Goal: Book appointment/travel/reservation

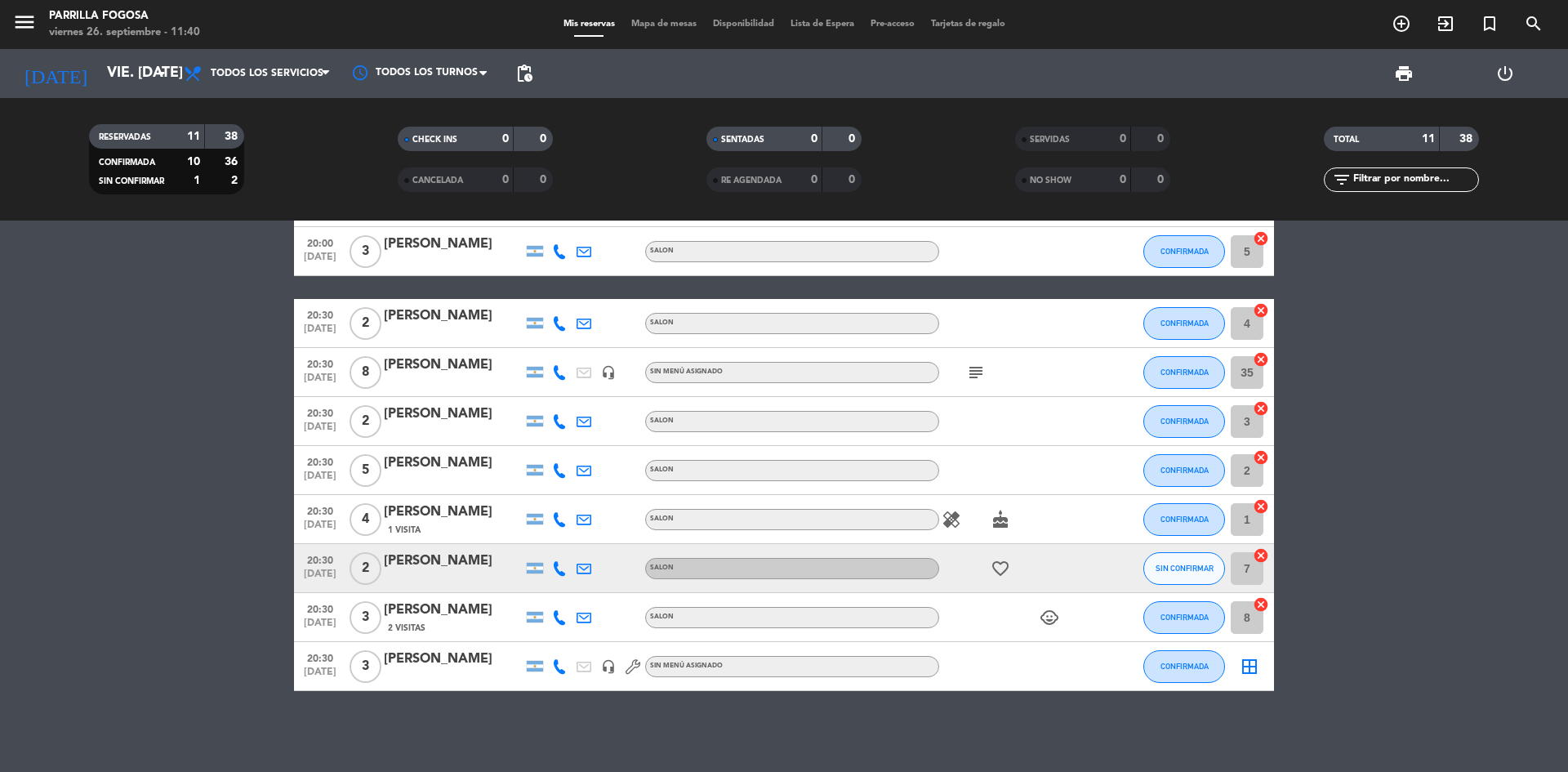
scroll to position [149, 0]
click at [1394, 24] on icon "add_circle_outline" at bounding box center [1402, 24] width 20 height 20
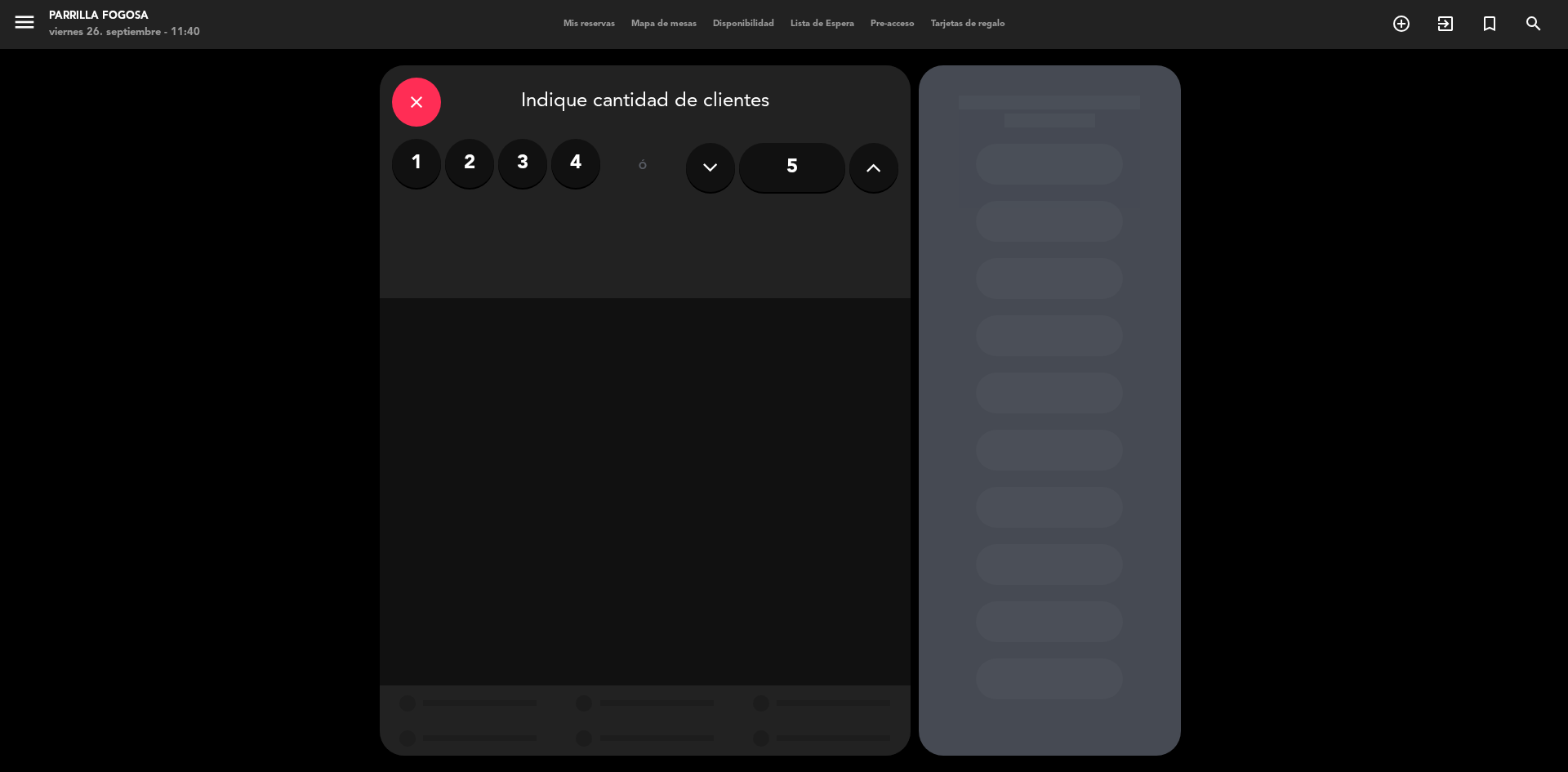
click at [575, 159] on label "4" at bounding box center [575, 163] width 49 height 49
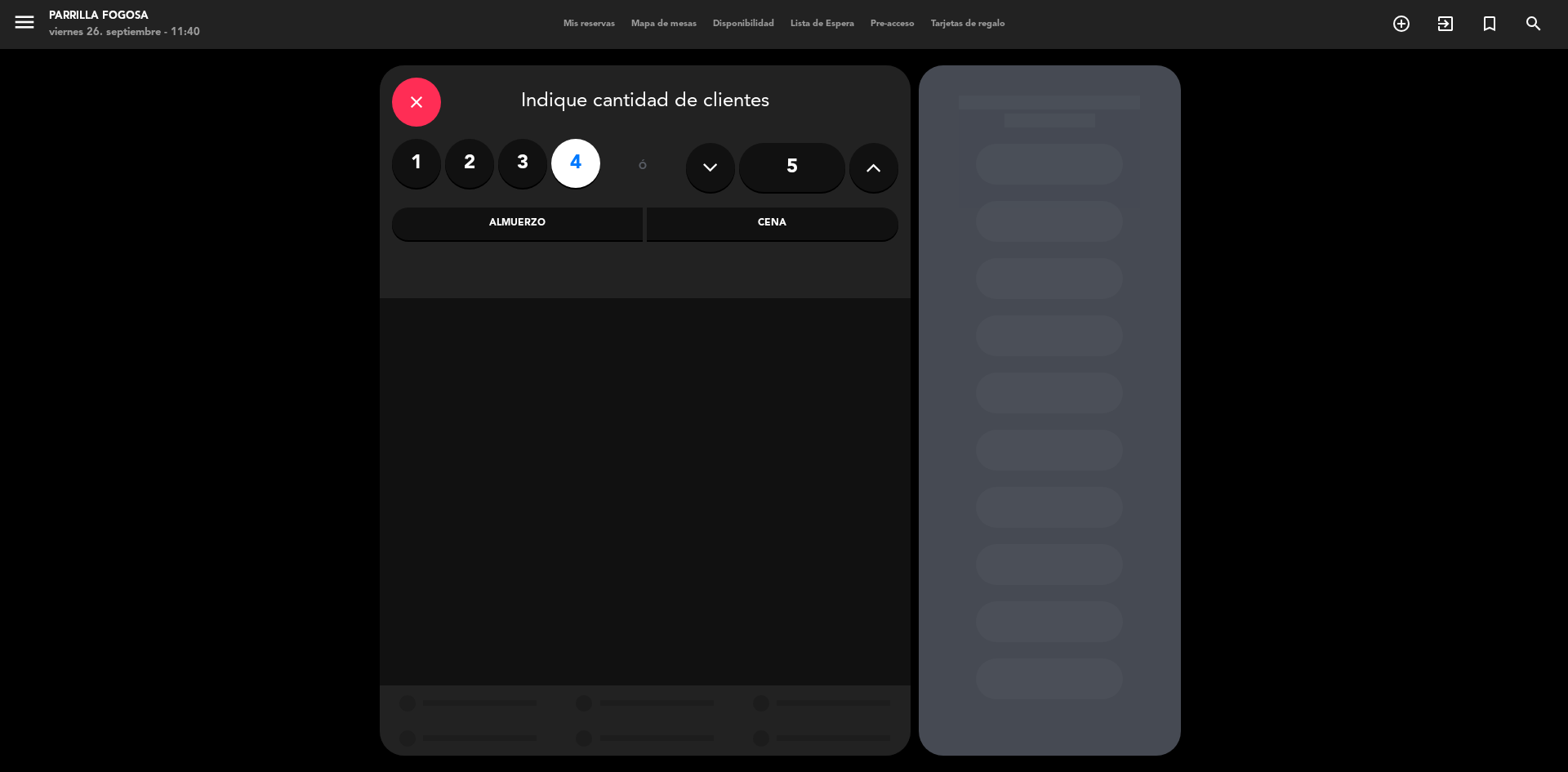
click at [736, 209] on div "Cena" at bounding box center [773, 224] width 252 height 33
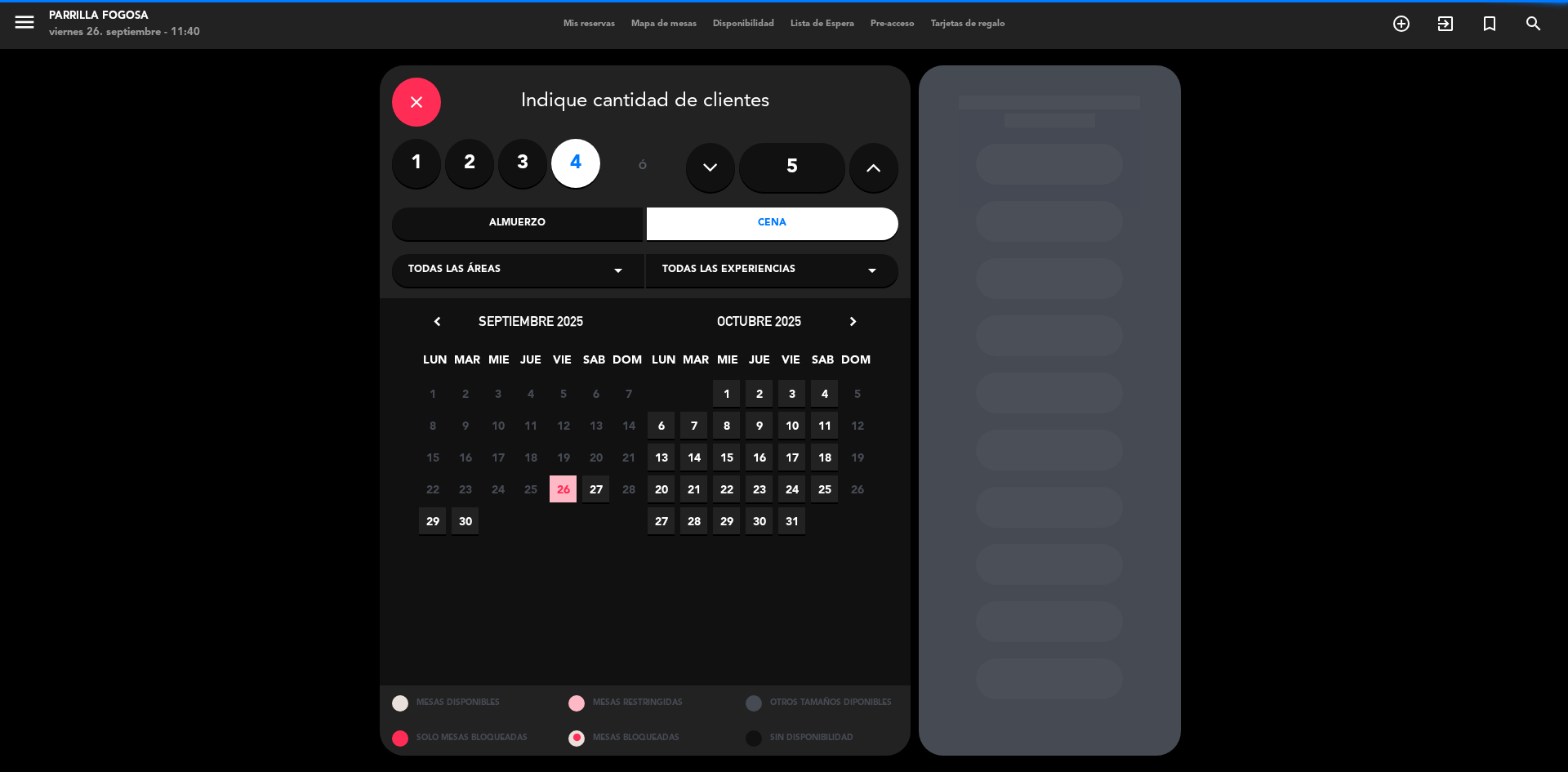
click at [584, 263] on div "Todas las áreas arrow_drop_down" at bounding box center [518, 271] width 252 height 33
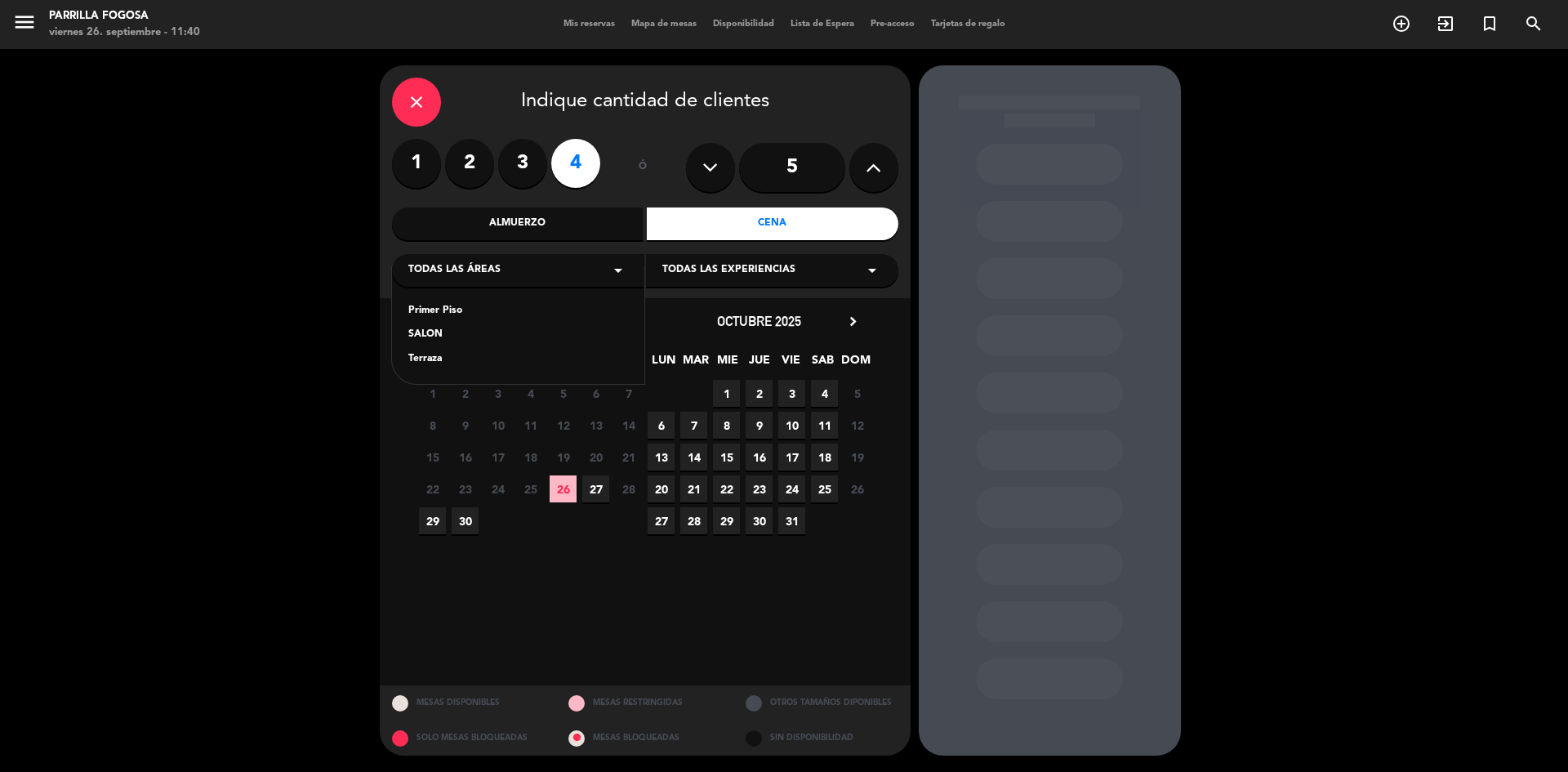
click at [566, 481] on span "26" at bounding box center [564, 489] width 27 height 27
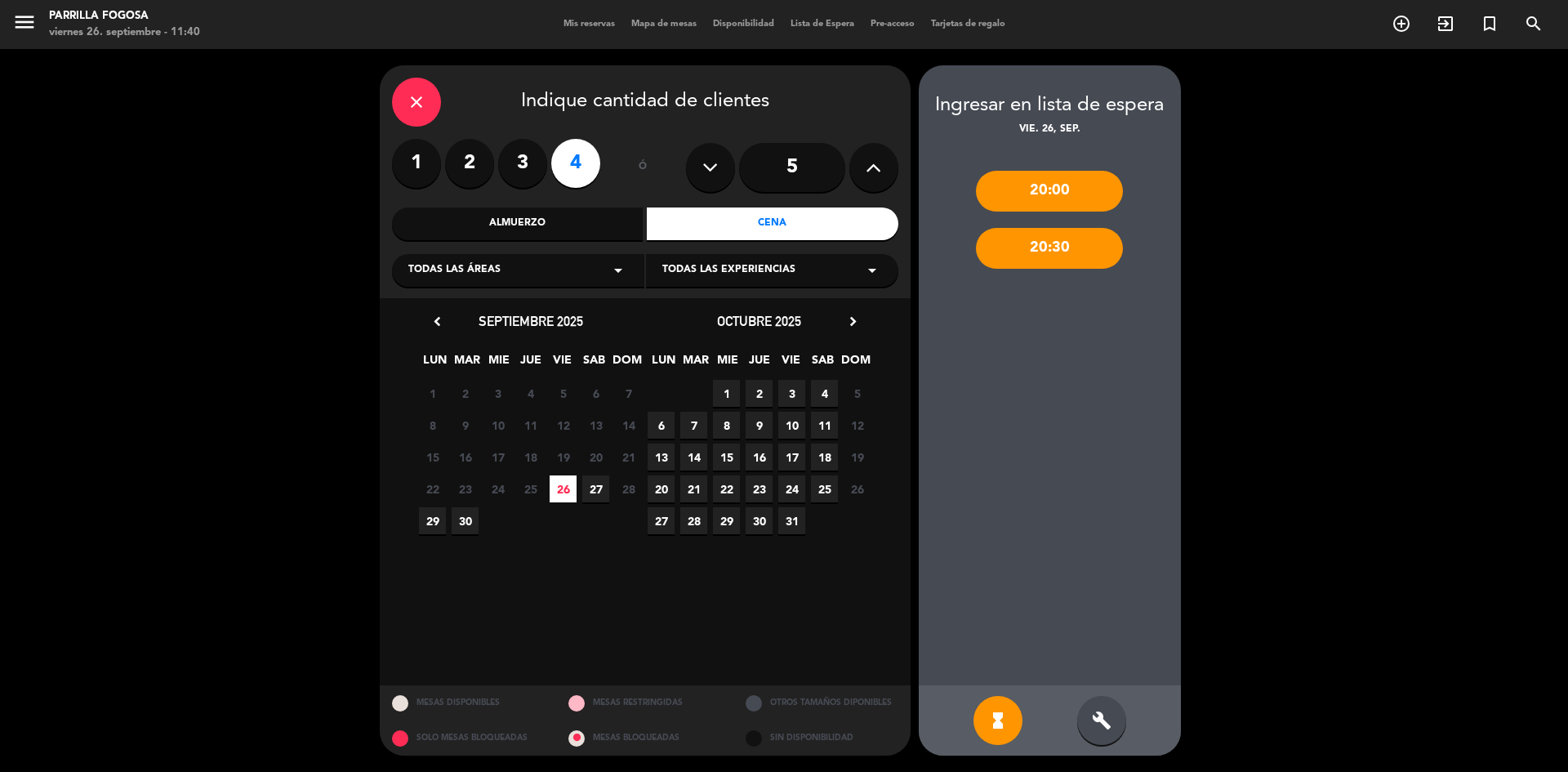
click at [1080, 253] on div "20:30" at bounding box center [1050, 248] width 147 height 41
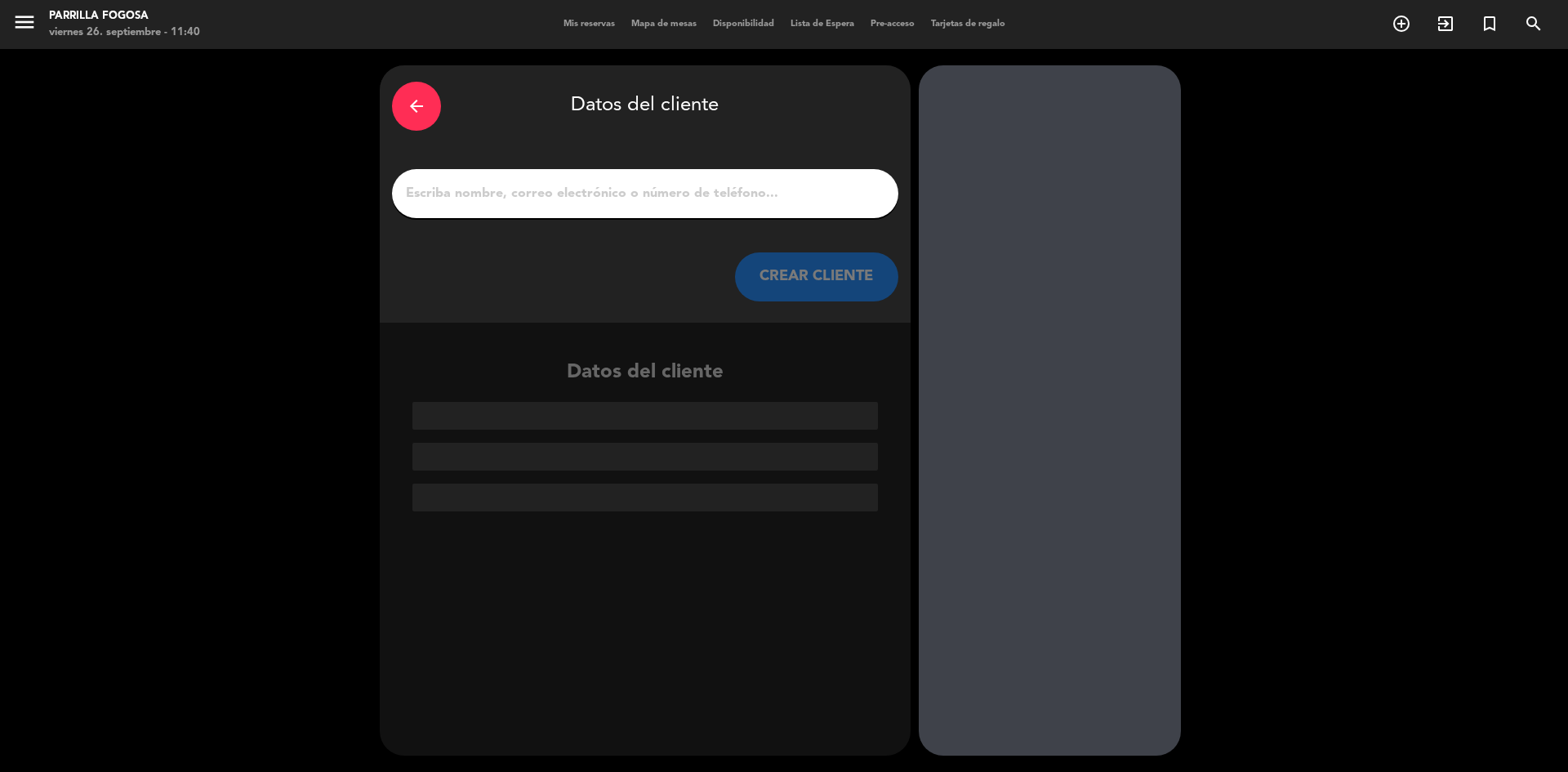
click at [461, 207] on div at bounding box center [645, 194] width 507 height 49
click at [461, 189] on input "1" at bounding box center [645, 193] width 482 height 23
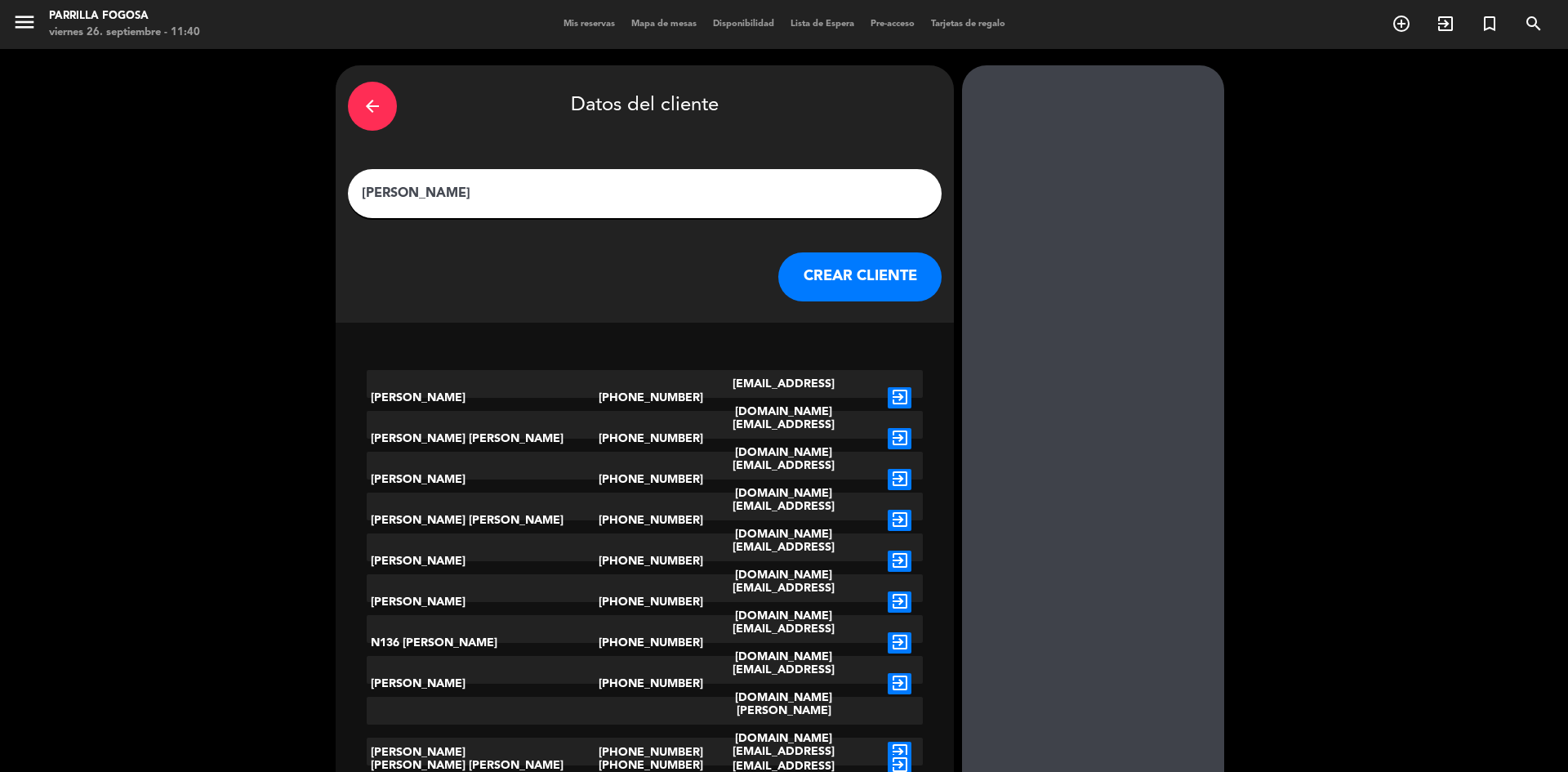
type input "[PERSON_NAME]"
click at [463, 382] on div "[PERSON_NAME]" at bounding box center [482, 397] width 232 height 55
click at [888, 387] on icon "exit_to_app" at bounding box center [899, 397] width 24 height 21
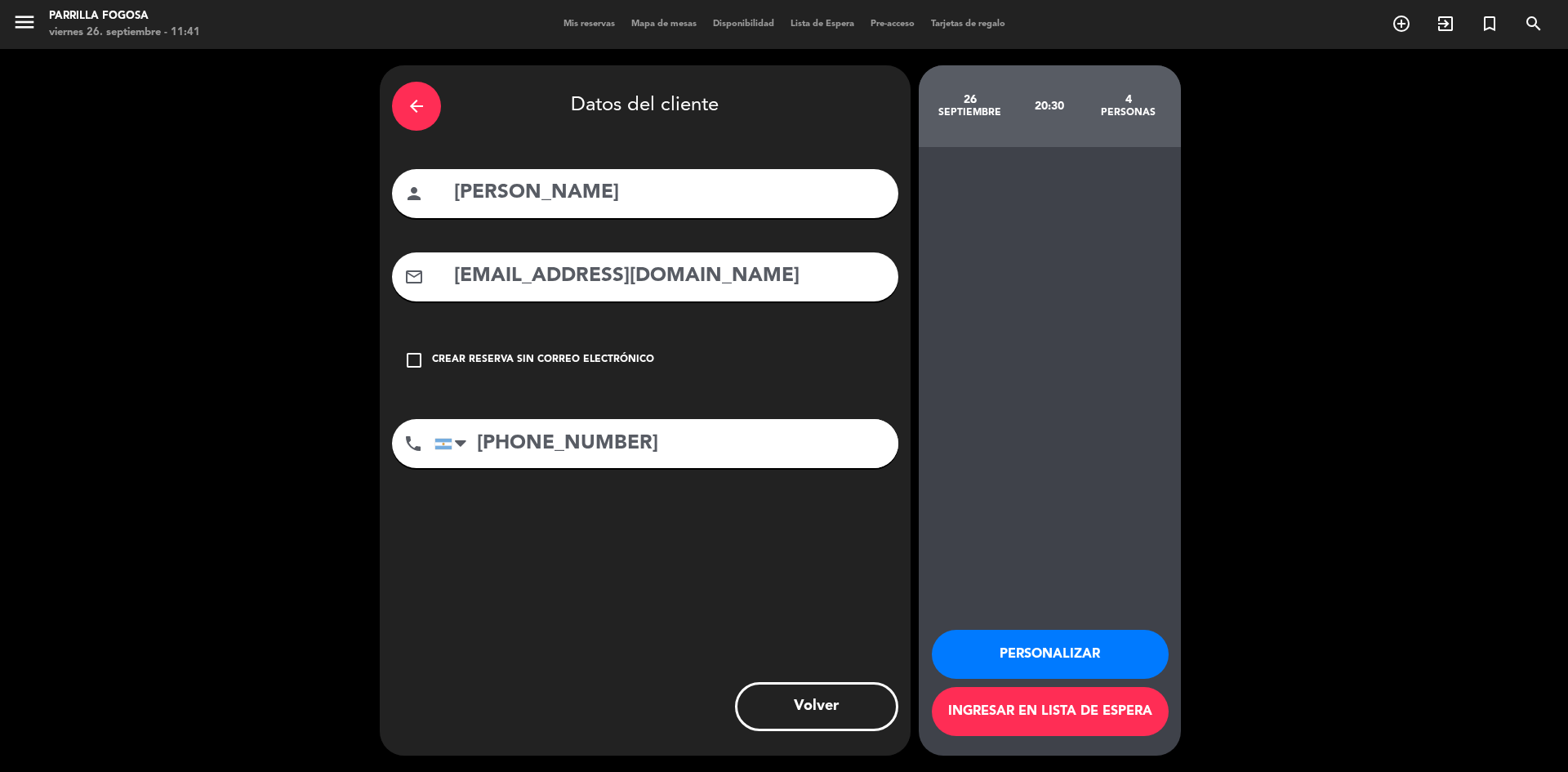
drag, startPoint x: 1044, startPoint y: 645, endPoint x: 853, endPoint y: 621, distance: 192.5
click at [885, 630] on div "arrow_back Datos del cliente person [PERSON_NAME] mail_outline [EMAIL_ADDRESS][…" at bounding box center [784, 410] width 1568 height 723
click at [1063, 651] on button "Personalizar" at bounding box center [1050, 654] width 237 height 49
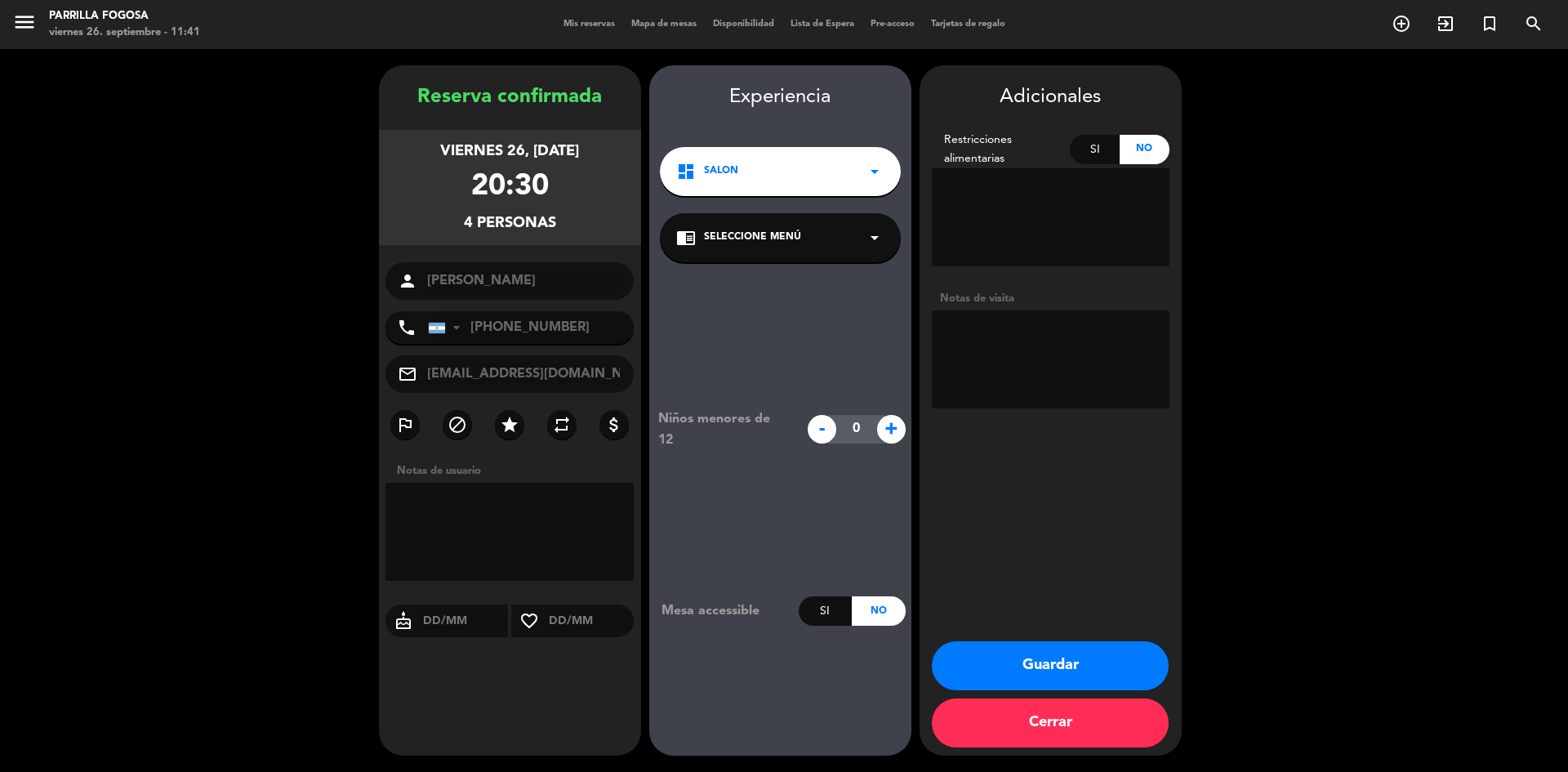
click at [1003, 180] on textarea at bounding box center [1050, 217] width 238 height 98
click at [1004, 196] on textarea at bounding box center [1050, 217] width 238 height 98
click at [999, 199] on textarea at bounding box center [1050, 217] width 238 height 98
click at [1043, 333] on textarea at bounding box center [1050, 359] width 238 height 98
drag, startPoint x: 967, startPoint y: 215, endPoint x: 977, endPoint y: 271, distance: 56.9
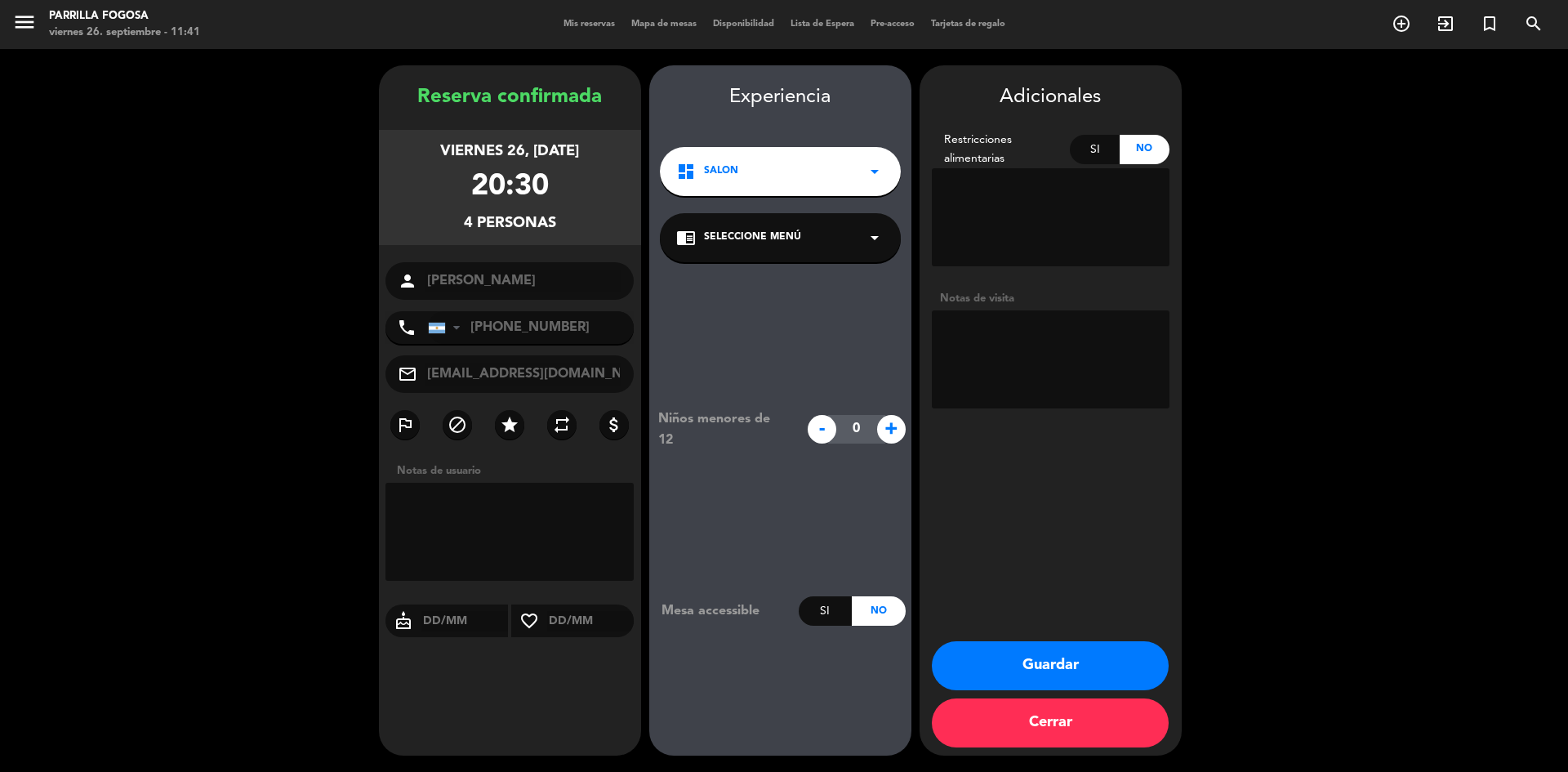
click at [966, 215] on textarea at bounding box center [1050, 217] width 238 height 98
click at [981, 339] on textarea at bounding box center [1050, 359] width 238 height 98
type textarea "1 piso"
click at [1057, 667] on button "Guardar" at bounding box center [1050, 666] width 237 height 49
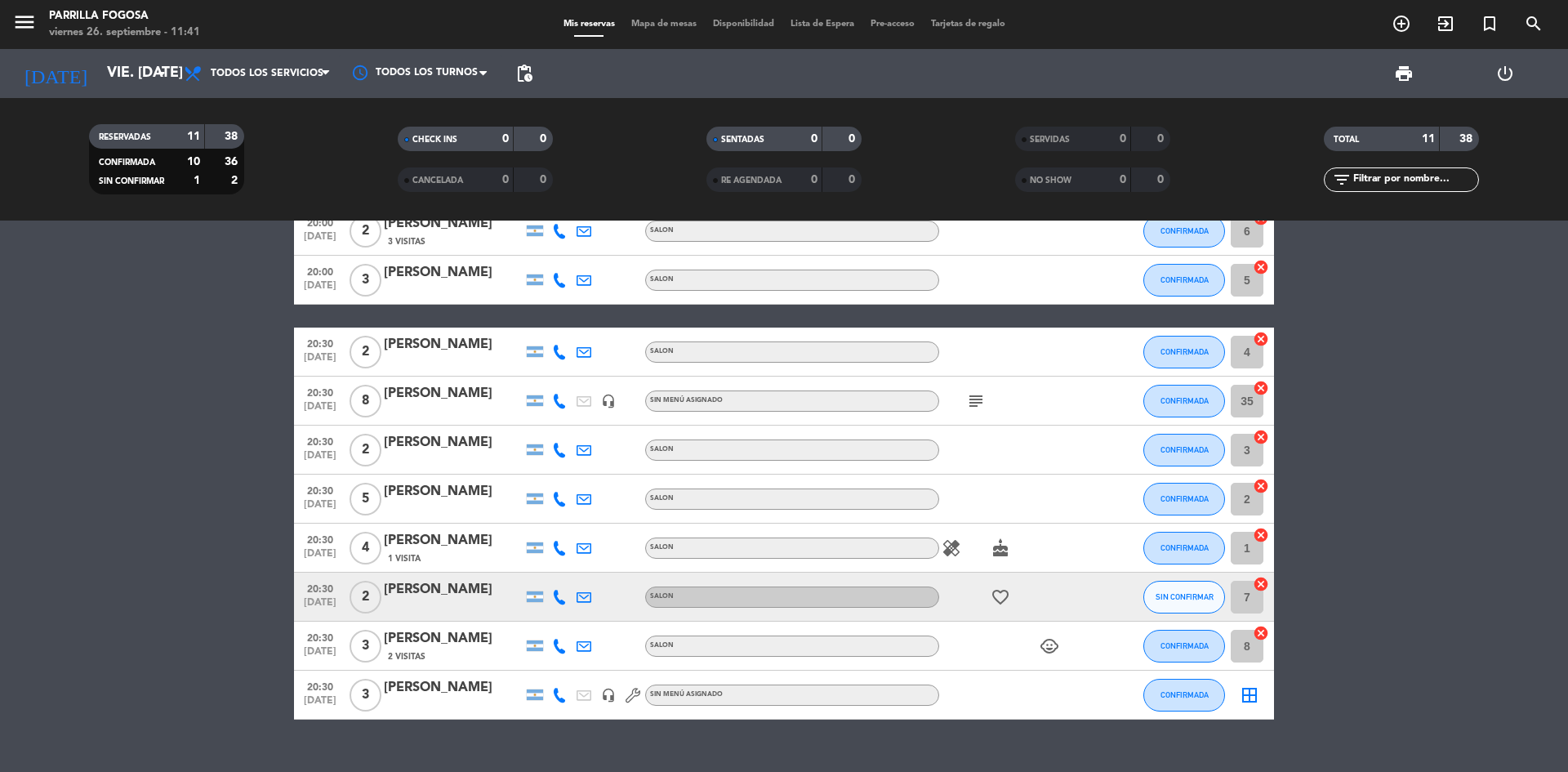
scroll to position [149, 0]
